Goal: Task Accomplishment & Management: Manage account settings

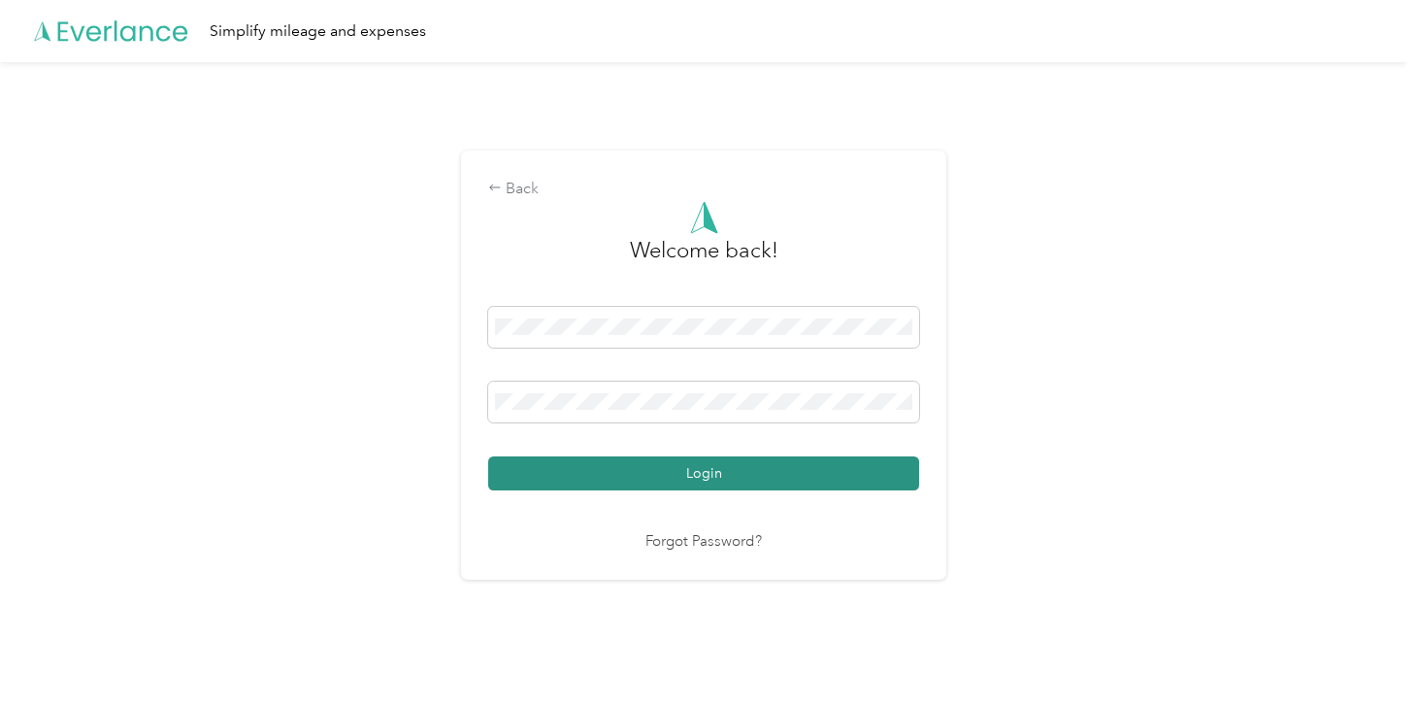
click at [644, 478] on button "Login" at bounding box center [703, 473] width 431 height 34
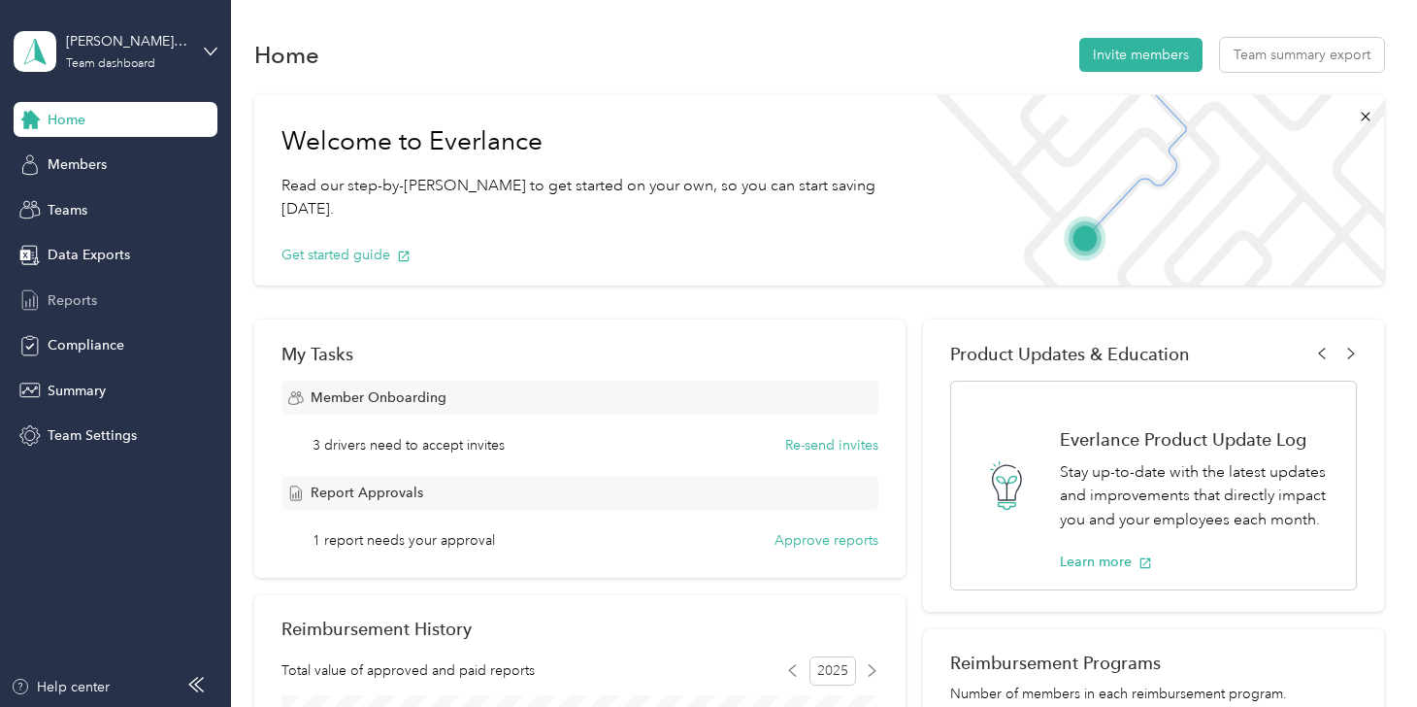
click at [78, 298] on span "Reports" at bounding box center [72, 300] width 49 height 20
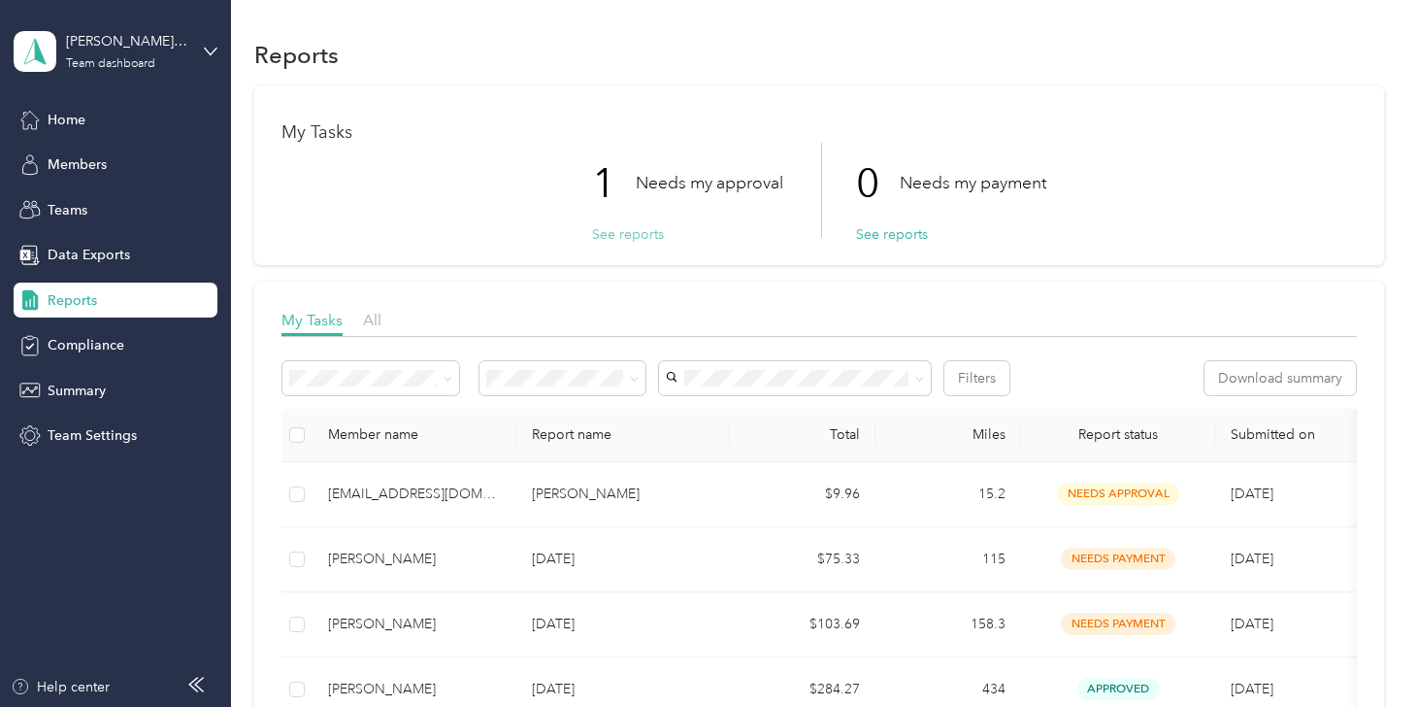
click at [625, 235] on button "See reports" at bounding box center [628, 234] width 72 height 20
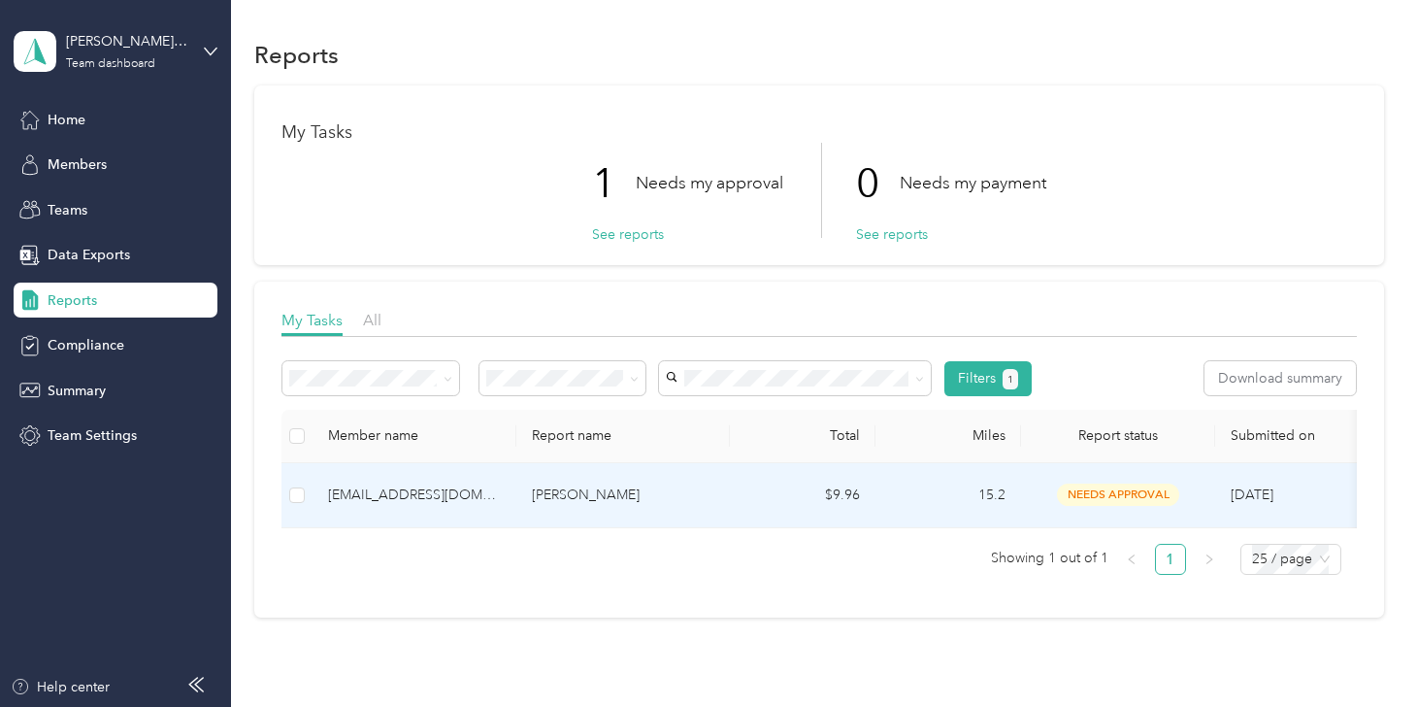
click at [379, 496] on div "[EMAIL_ADDRESS][DOMAIN_NAME]" at bounding box center [414, 494] width 173 height 21
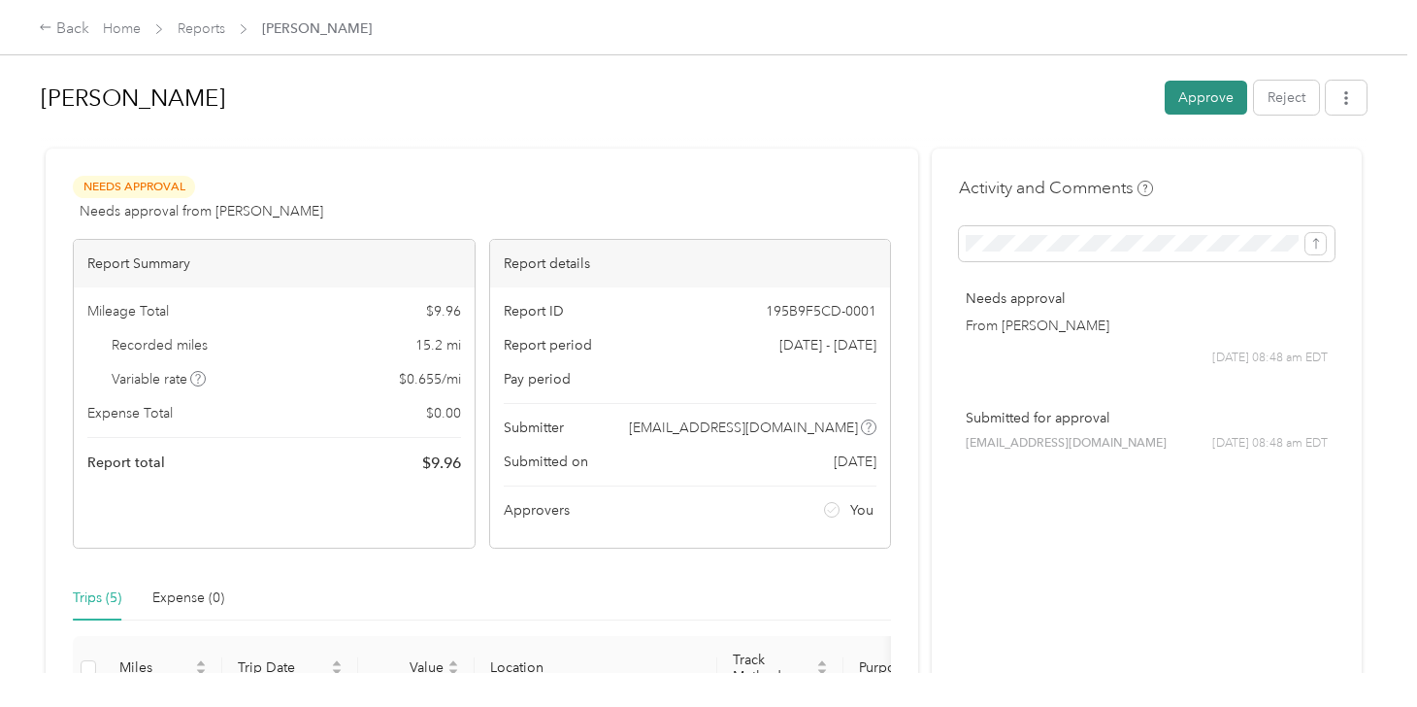
click at [1204, 90] on button "Approve" at bounding box center [1206, 98] width 82 height 34
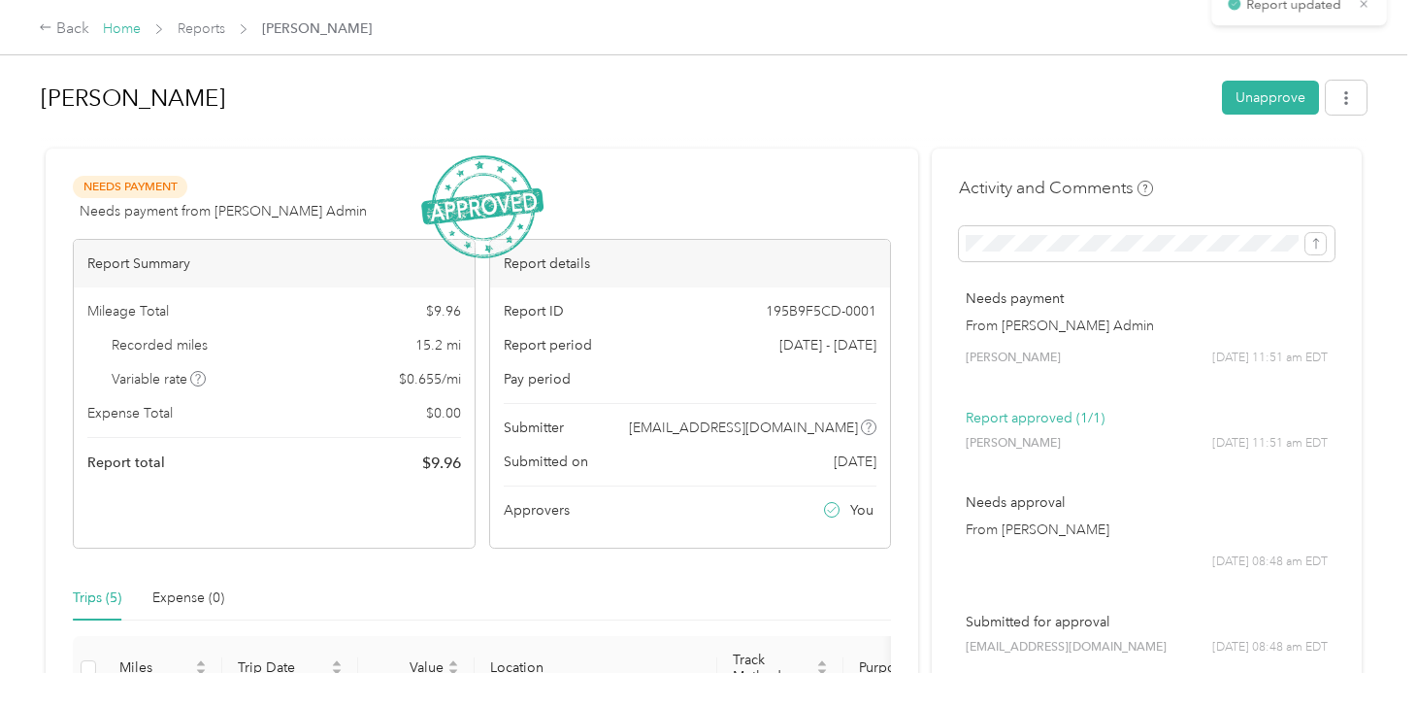
click at [129, 27] on link "Home" at bounding box center [122, 28] width 38 height 16
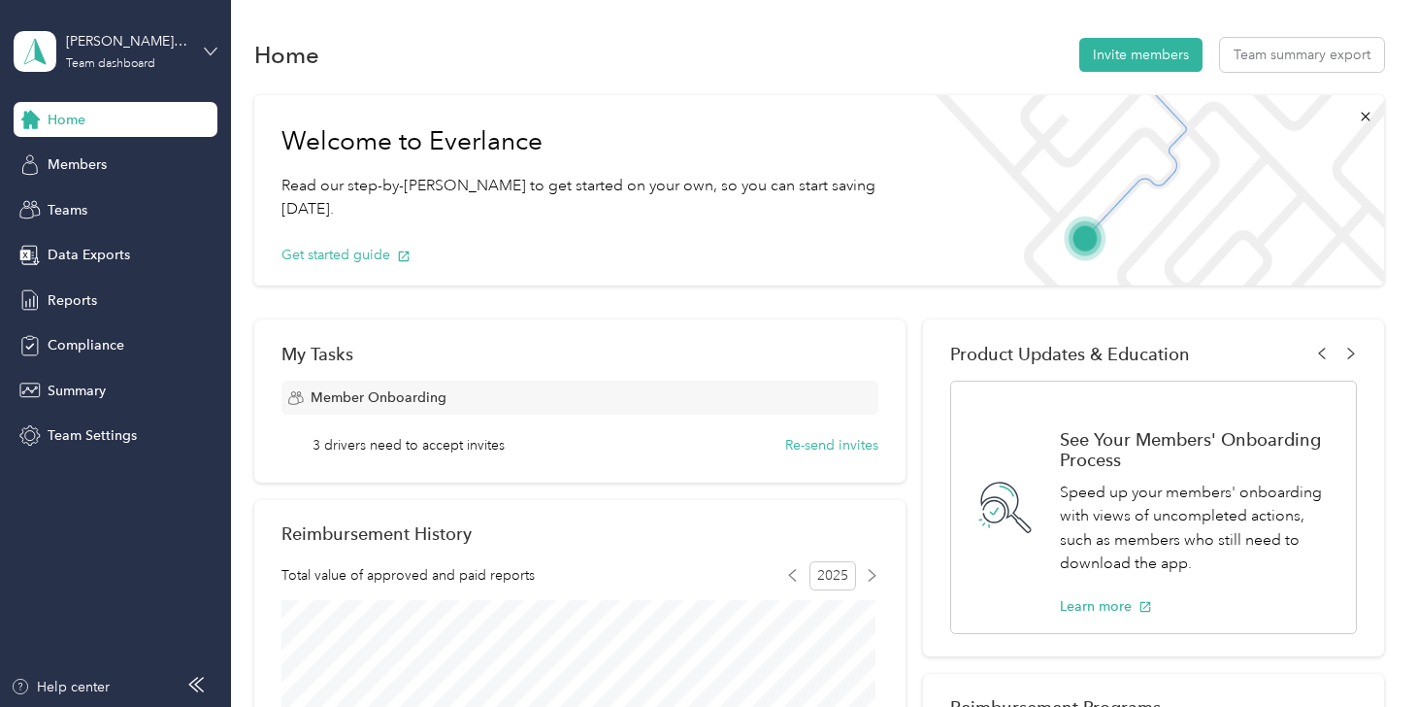
click at [212, 46] on icon at bounding box center [211, 52] width 14 height 14
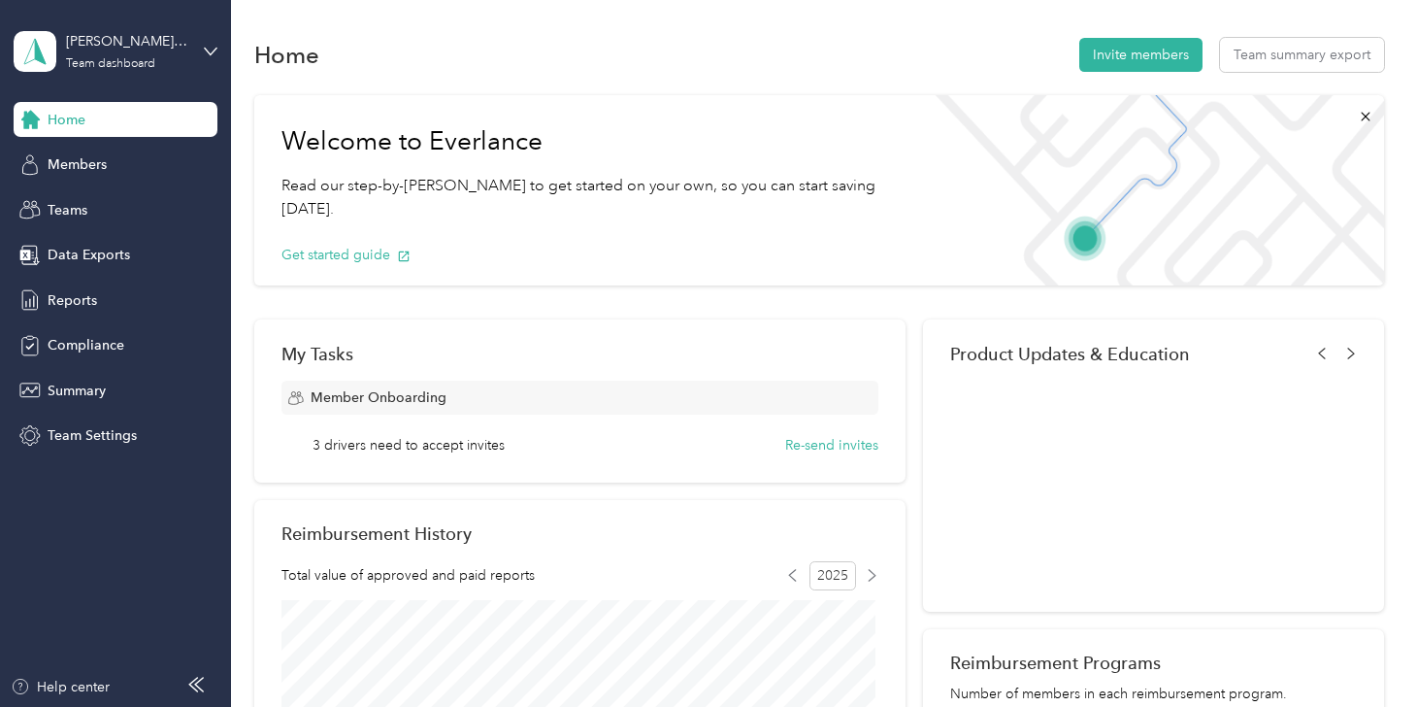
click at [95, 204] on div "Personal dashboard" at bounding box center [91, 201] width 122 height 20
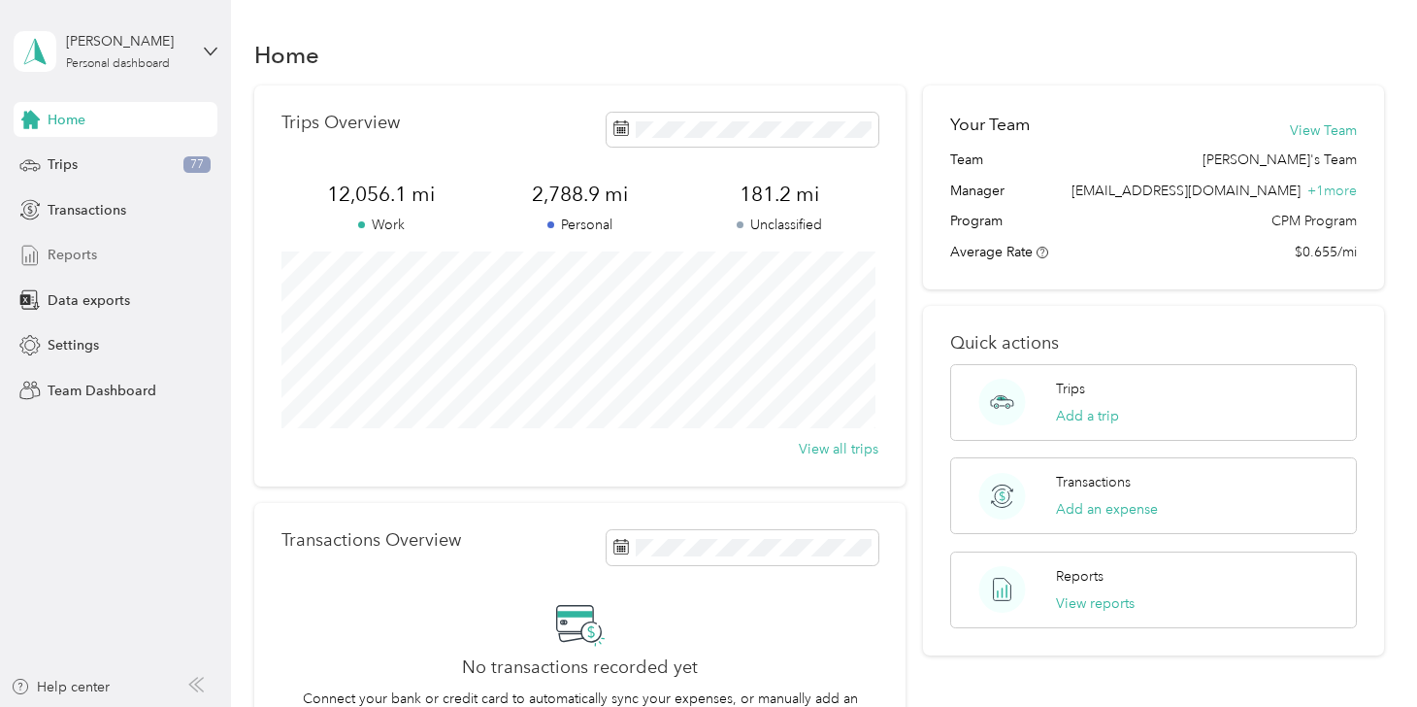
click at [64, 262] on span "Reports" at bounding box center [72, 255] width 49 height 20
